Goal: Find specific page/section

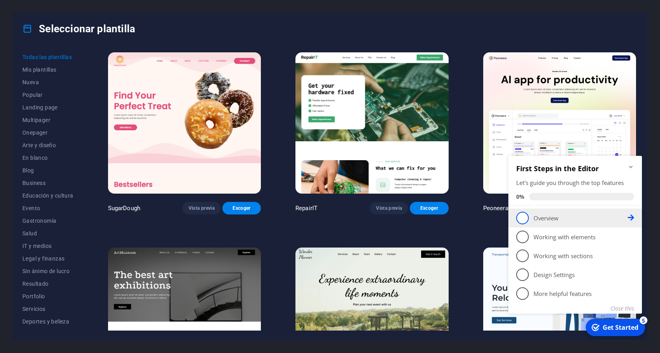
click at [518, 216] on span "1" at bounding box center [522, 217] width 13 height 13
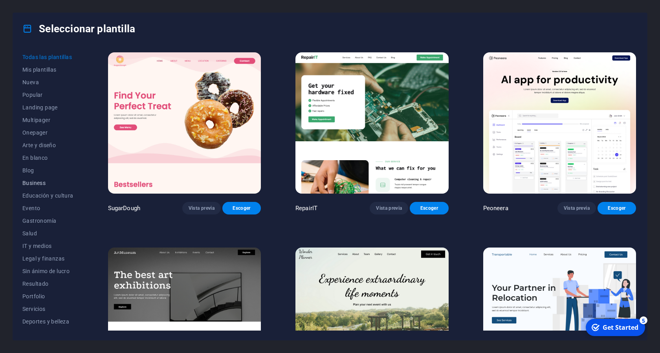
click at [41, 180] on span "Business" at bounding box center [47, 183] width 51 height 6
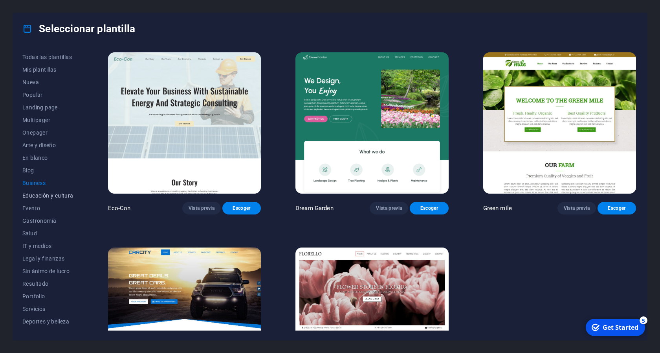
click at [47, 195] on span "Educación y cultura" at bounding box center [47, 195] width 51 height 6
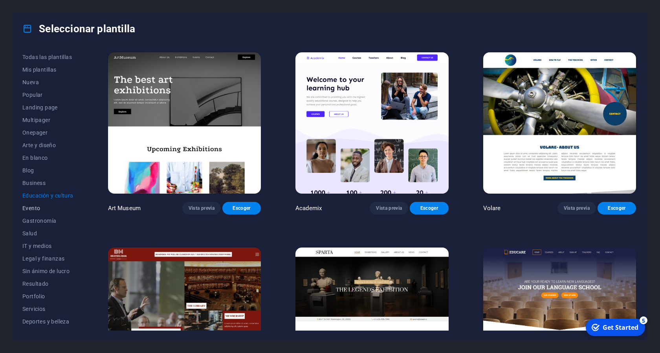
click at [38, 208] on span "Evento" at bounding box center [47, 208] width 51 height 6
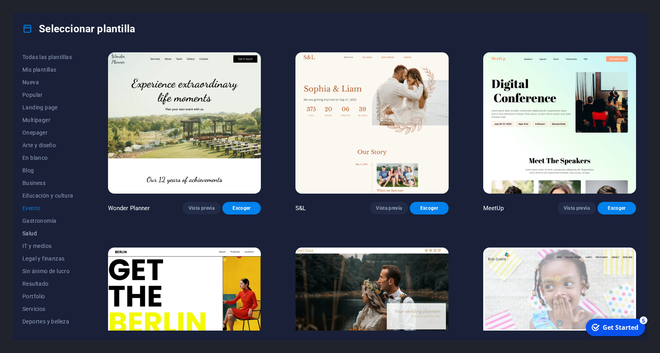
click at [42, 230] on button "Salud" at bounding box center [47, 233] width 51 height 13
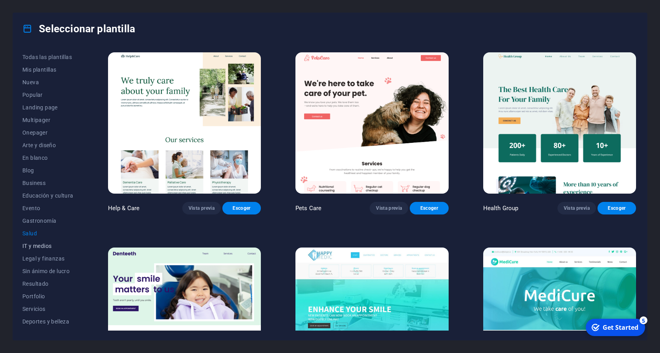
click at [42, 245] on span "IT y medios" at bounding box center [47, 246] width 51 height 6
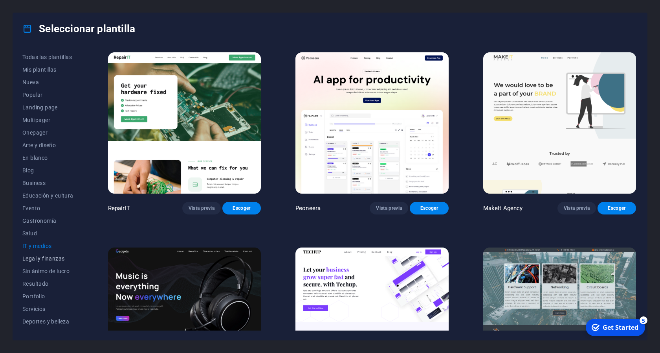
click at [51, 259] on span "Legal y finanzas" at bounding box center [47, 258] width 51 height 6
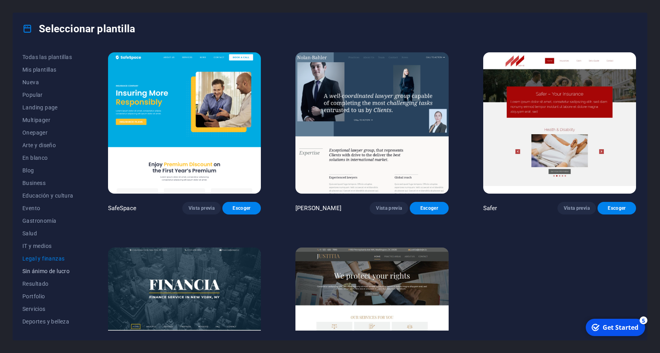
click at [56, 271] on span "Sin ánimo de lucro" at bounding box center [47, 271] width 51 height 6
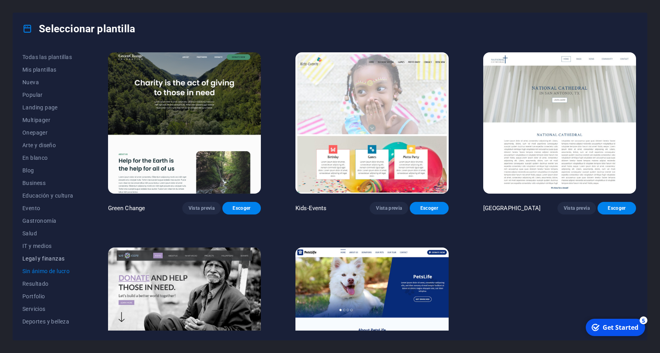
click at [61, 258] on span "Legal y finanzas" at bounding box center [47, 258] width 51 height 6
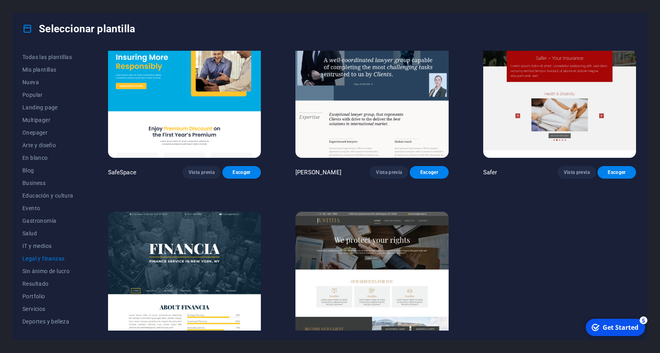
scroll to position [71, 0]
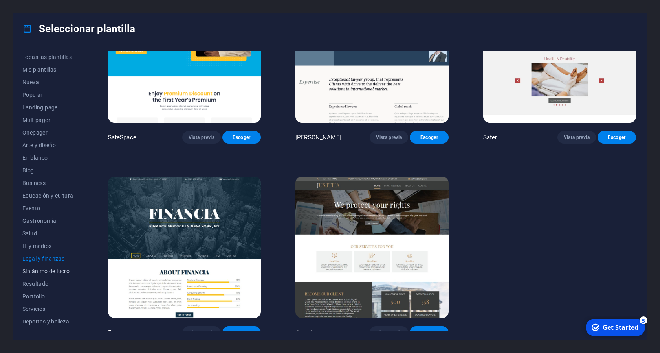
click at [57, 269] on span "Sin ánimo de lucro" at bounding box center [47, 271] width 51 height 6
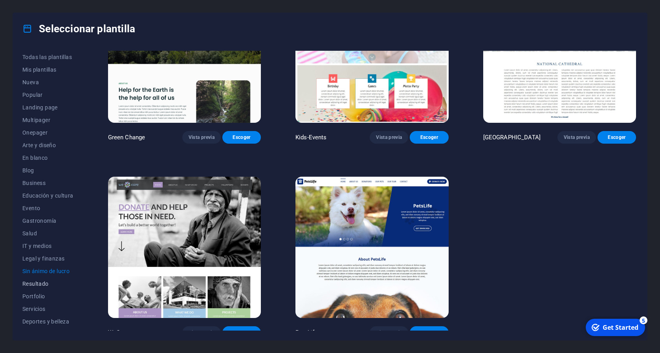
click at [42, 283] on span "Resultado" at bounding box center [47, 283] width 51 height 6
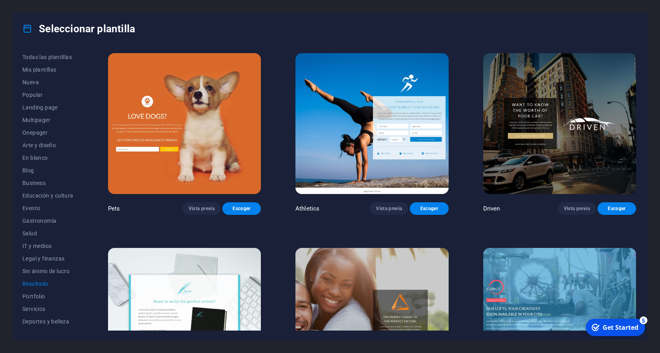
scroll to position [531, 0]
